Goal: Navigation & Orientation: Find specific page/section

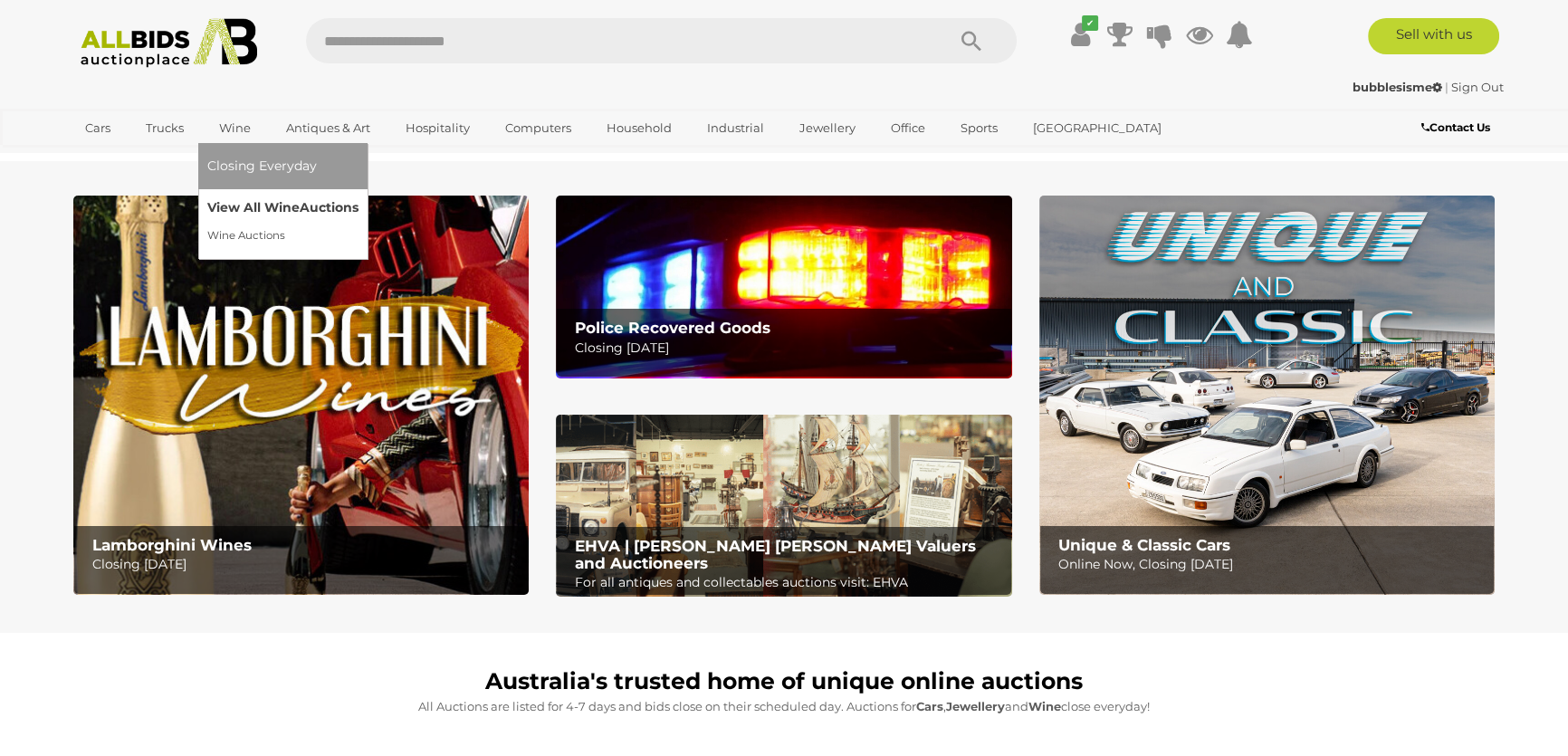
click at [245, 211] on link "View All Wine Auctions" at bounding box center [283, 208] width 151 height 28
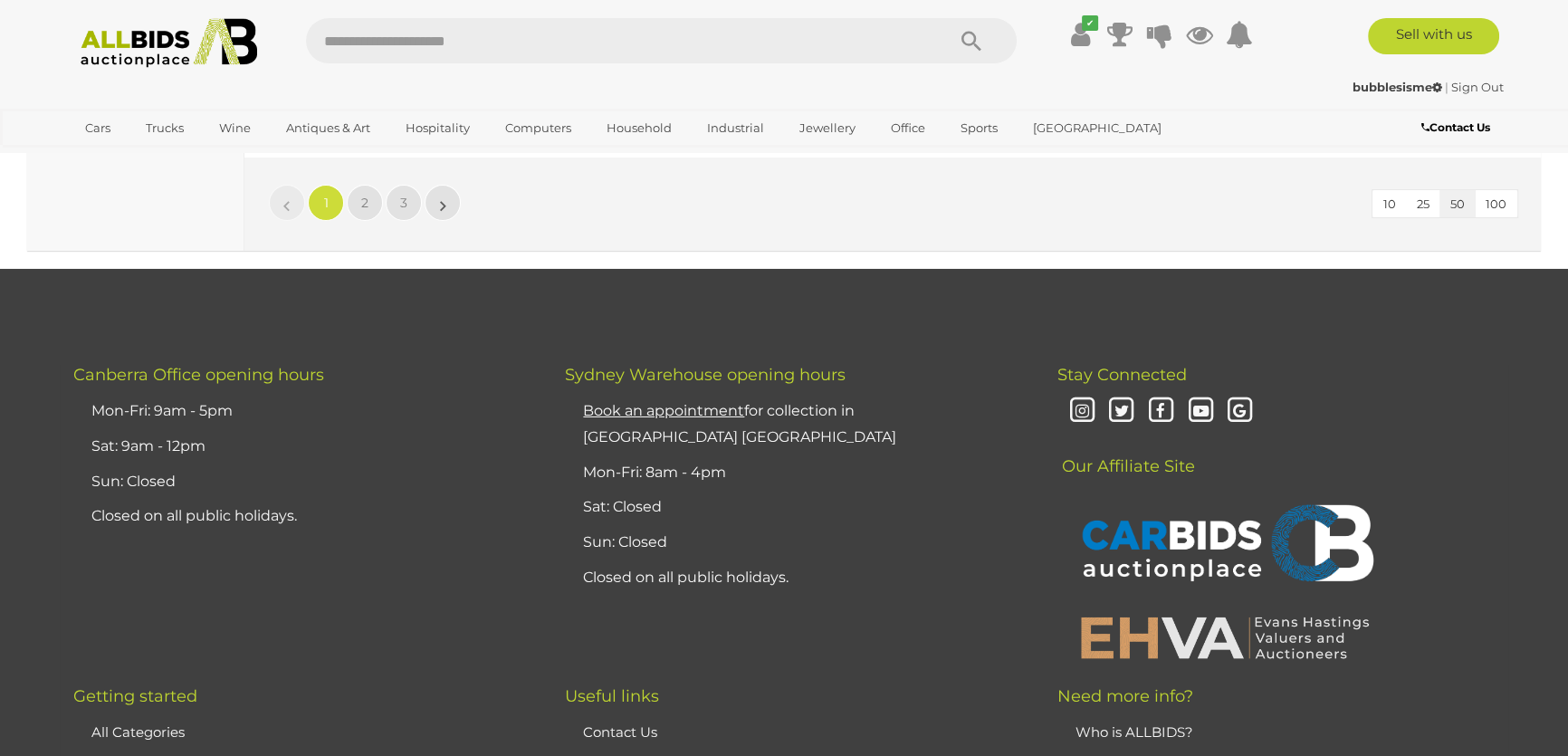
scroll to position [16535, 0]
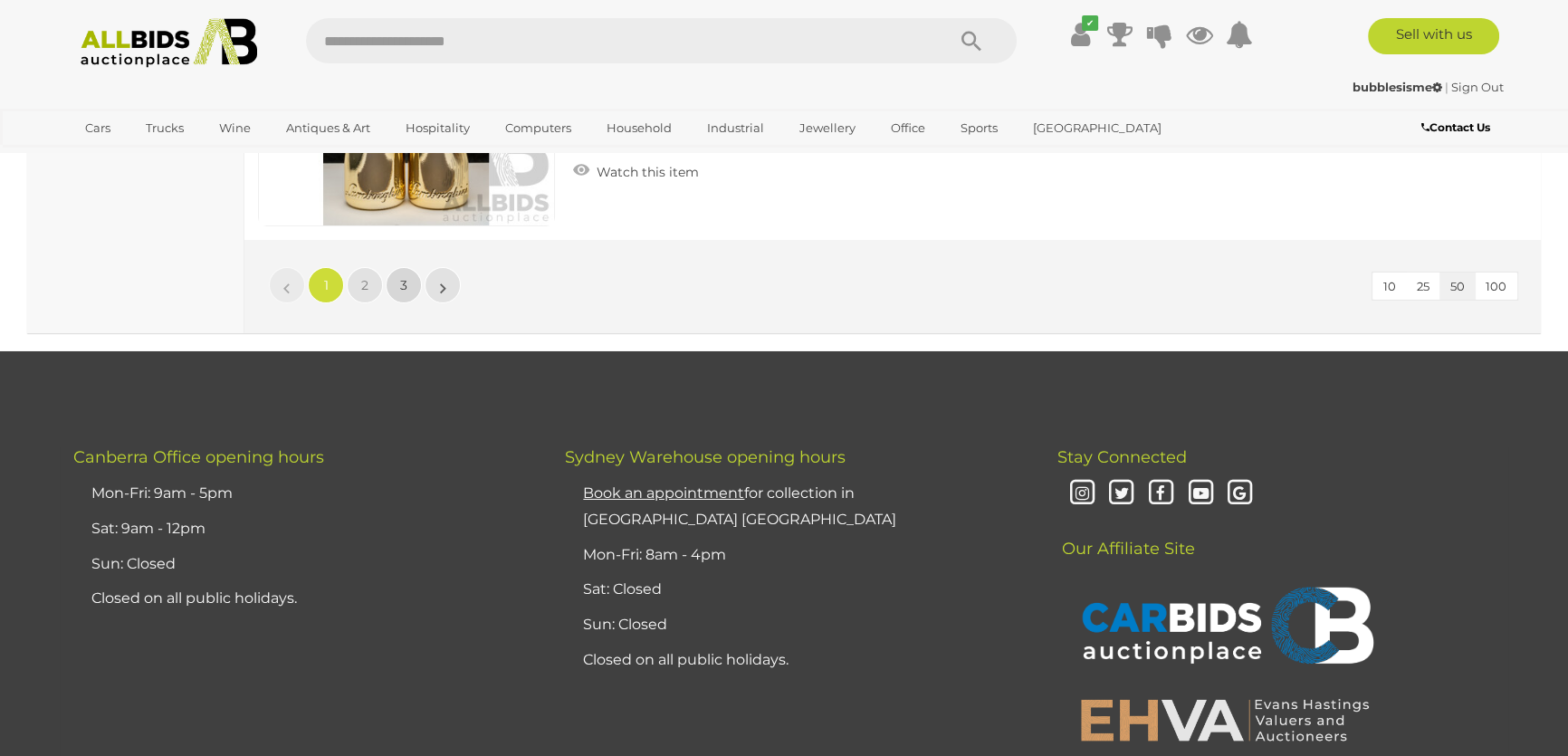
click at [398, 267] on link "3" at bounding box center [404, 285] width 36 height 36
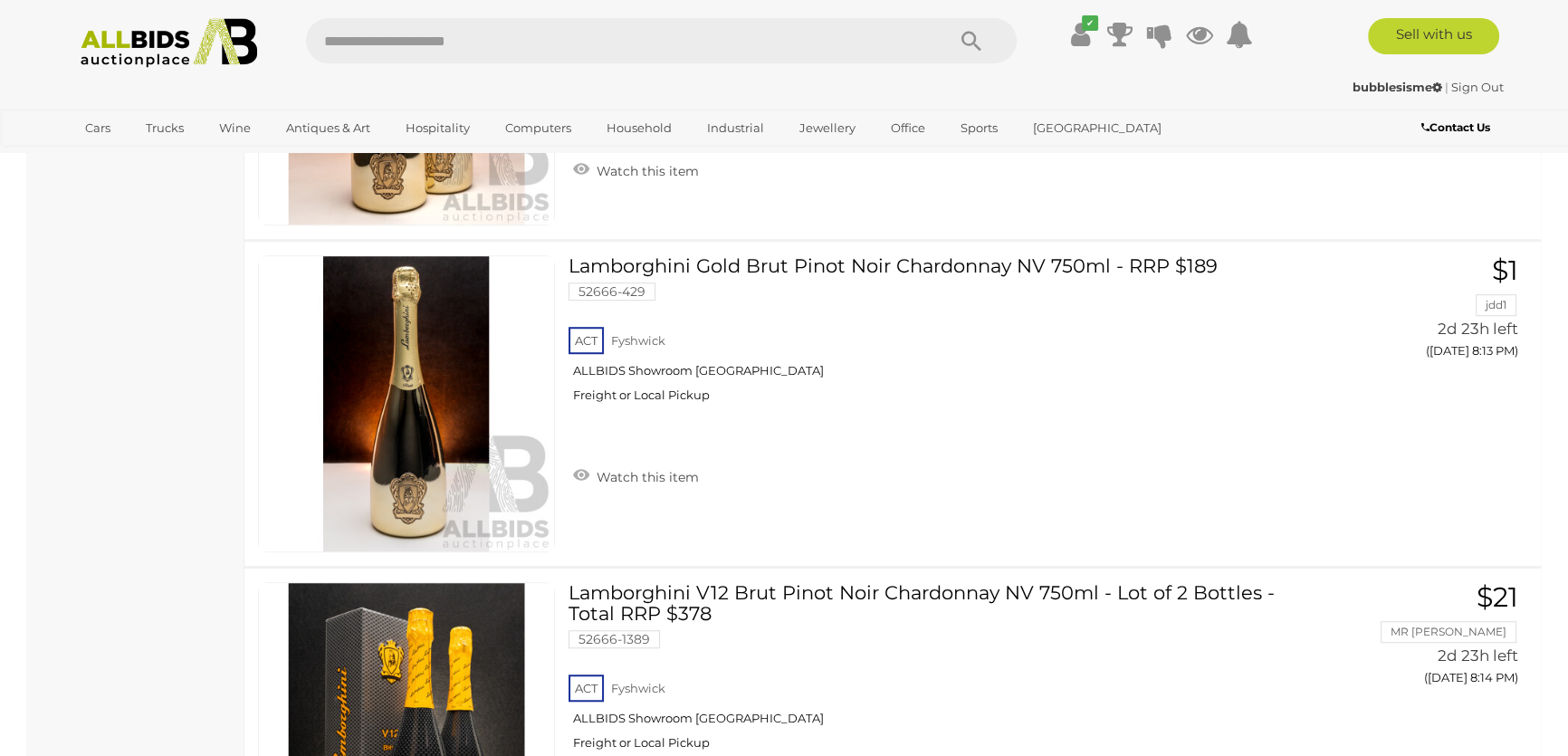
scroll to position [1653, 0]
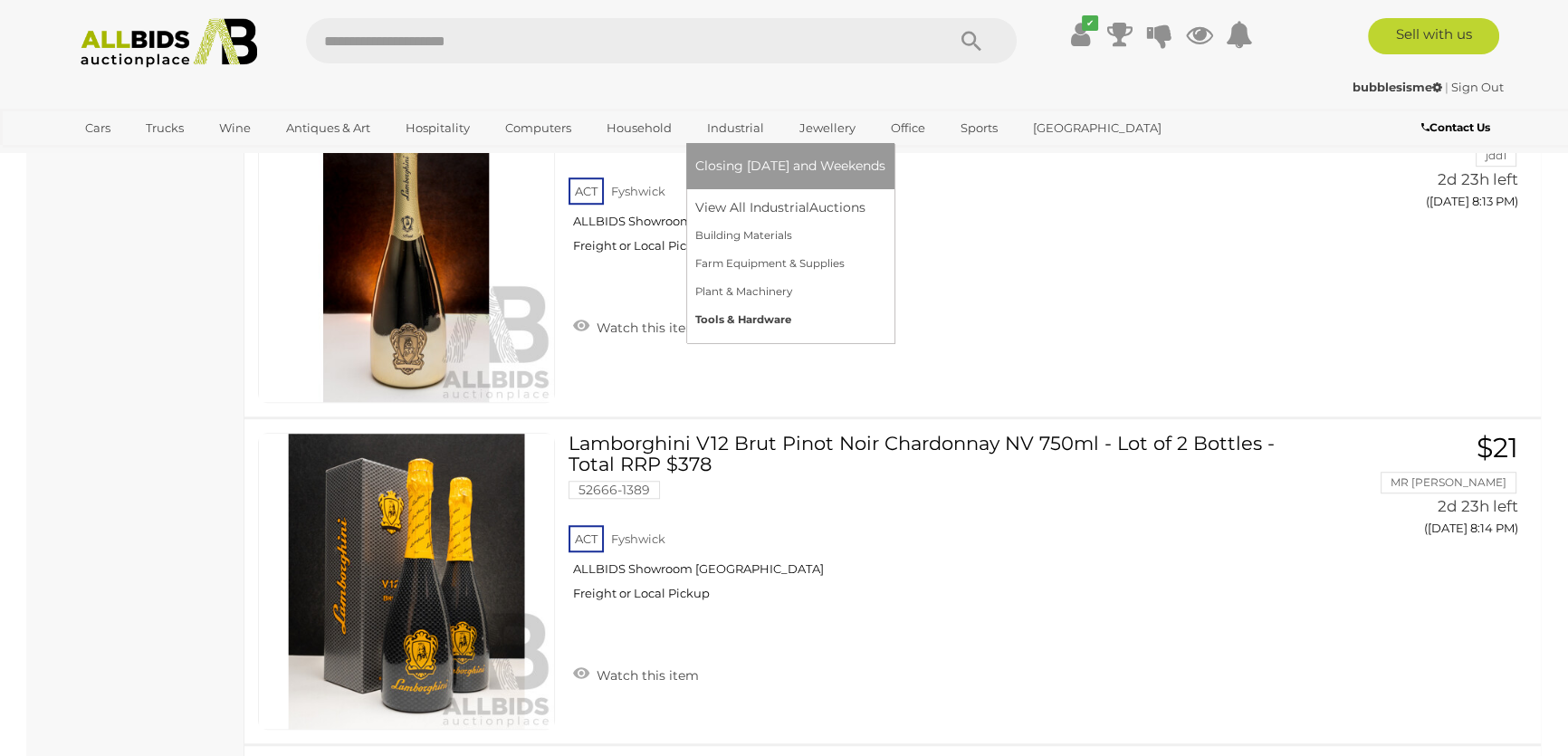
click at [739, 317] on link "Tools & Hardware" at bounding box center [790, 320] width 190 height 28
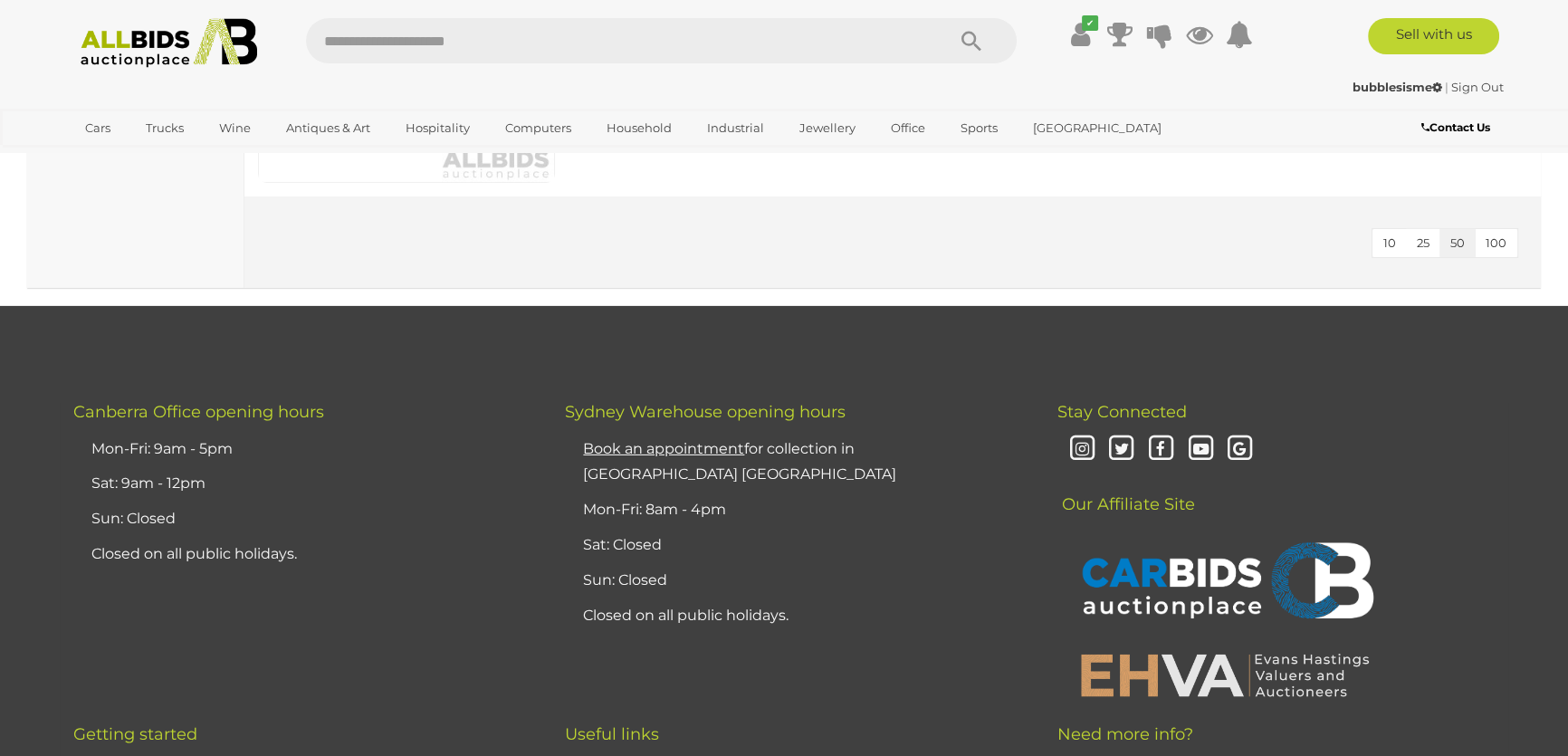
scroll to position [7324, 0]
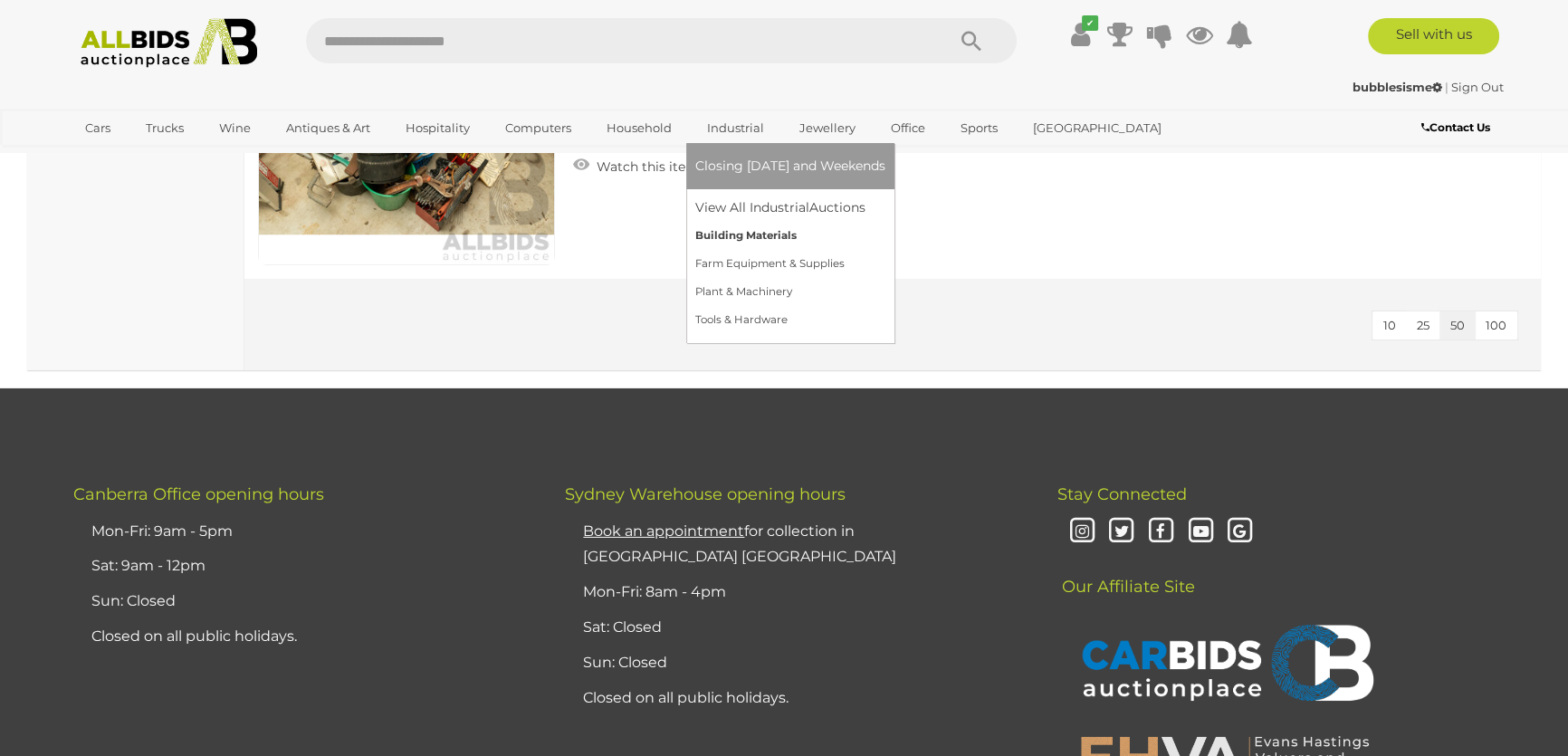
click at [752, 233] on link "Building Materials" at bounding box center [790, 236] width 190 height 28
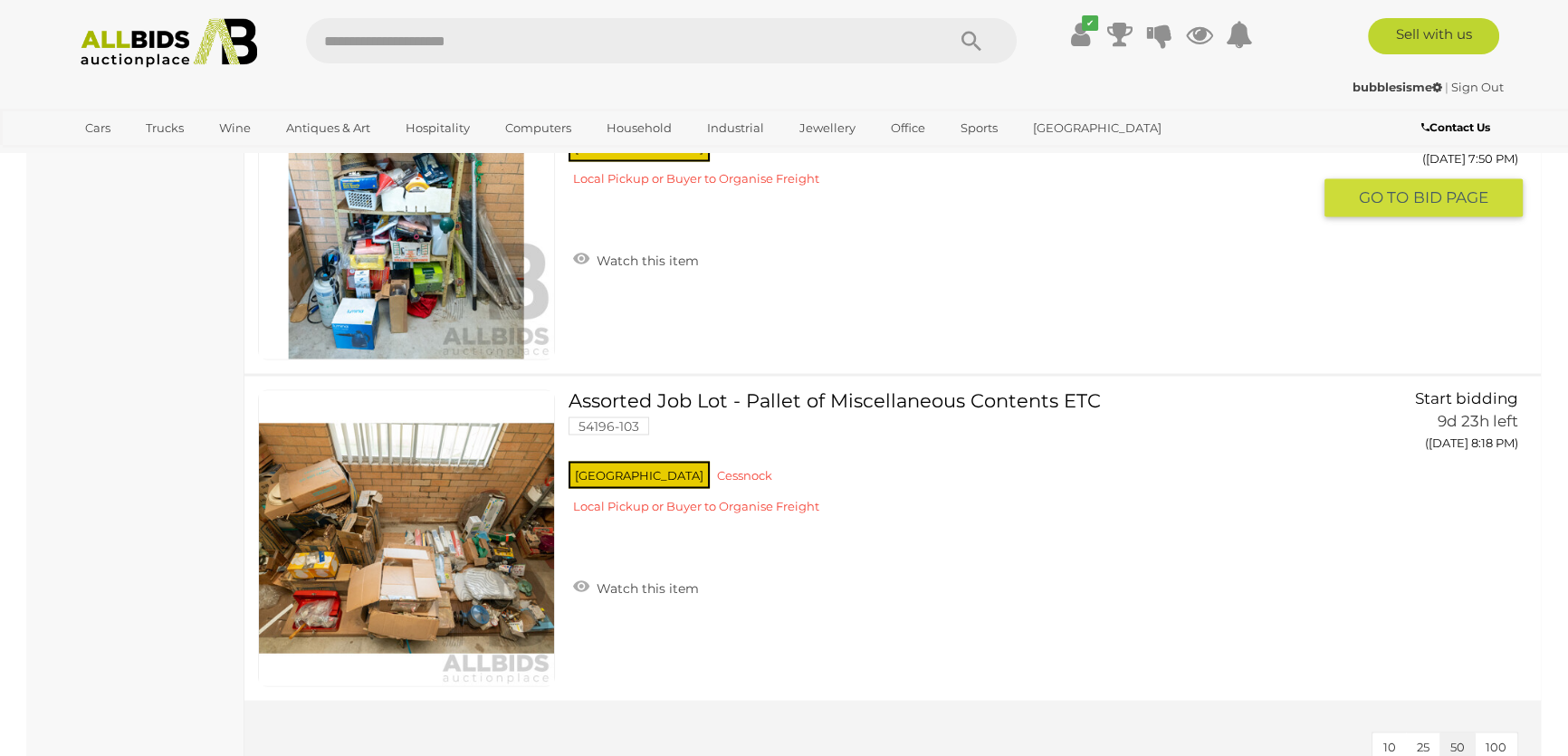
scroll to position [3785, 0]
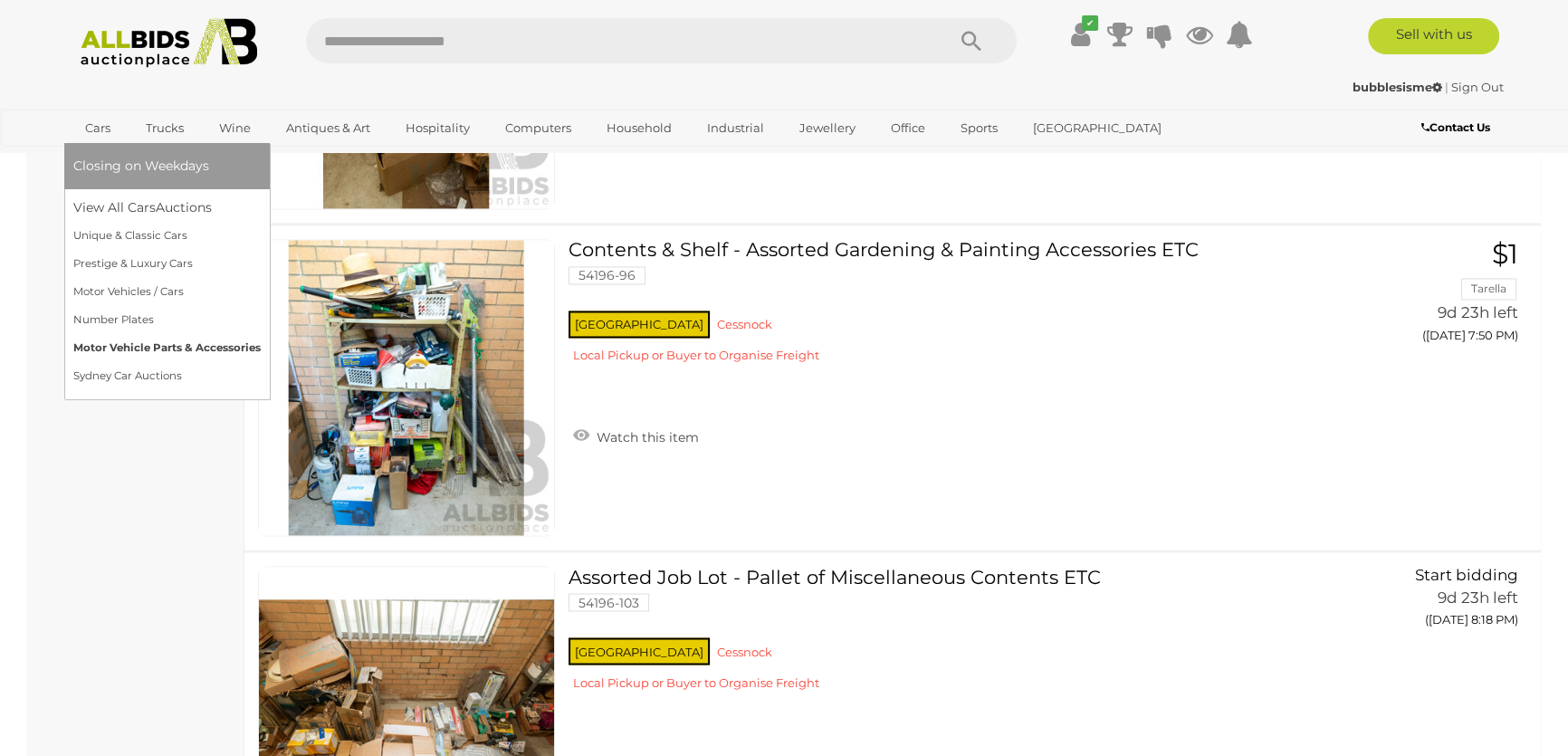
click at [174, 348] on link "Motor Vehicle Parts & Accessories" at bounding box center [167, 348] width 188 height 28
